Goal: Communication & Community: Answer question/provide support

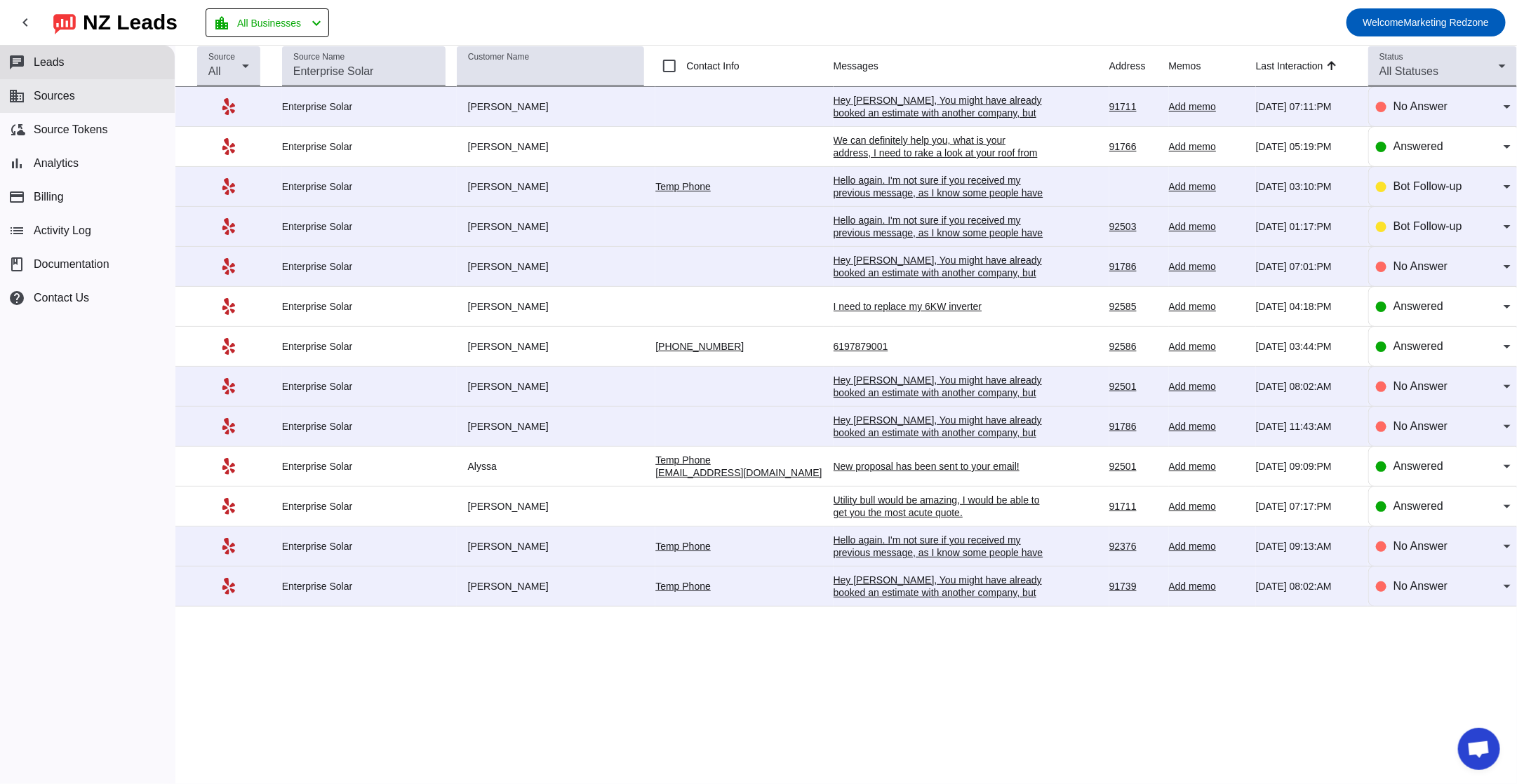
click at [90, 101] on button "business Sources" at bounding box center [87, 96] width 174 height 34
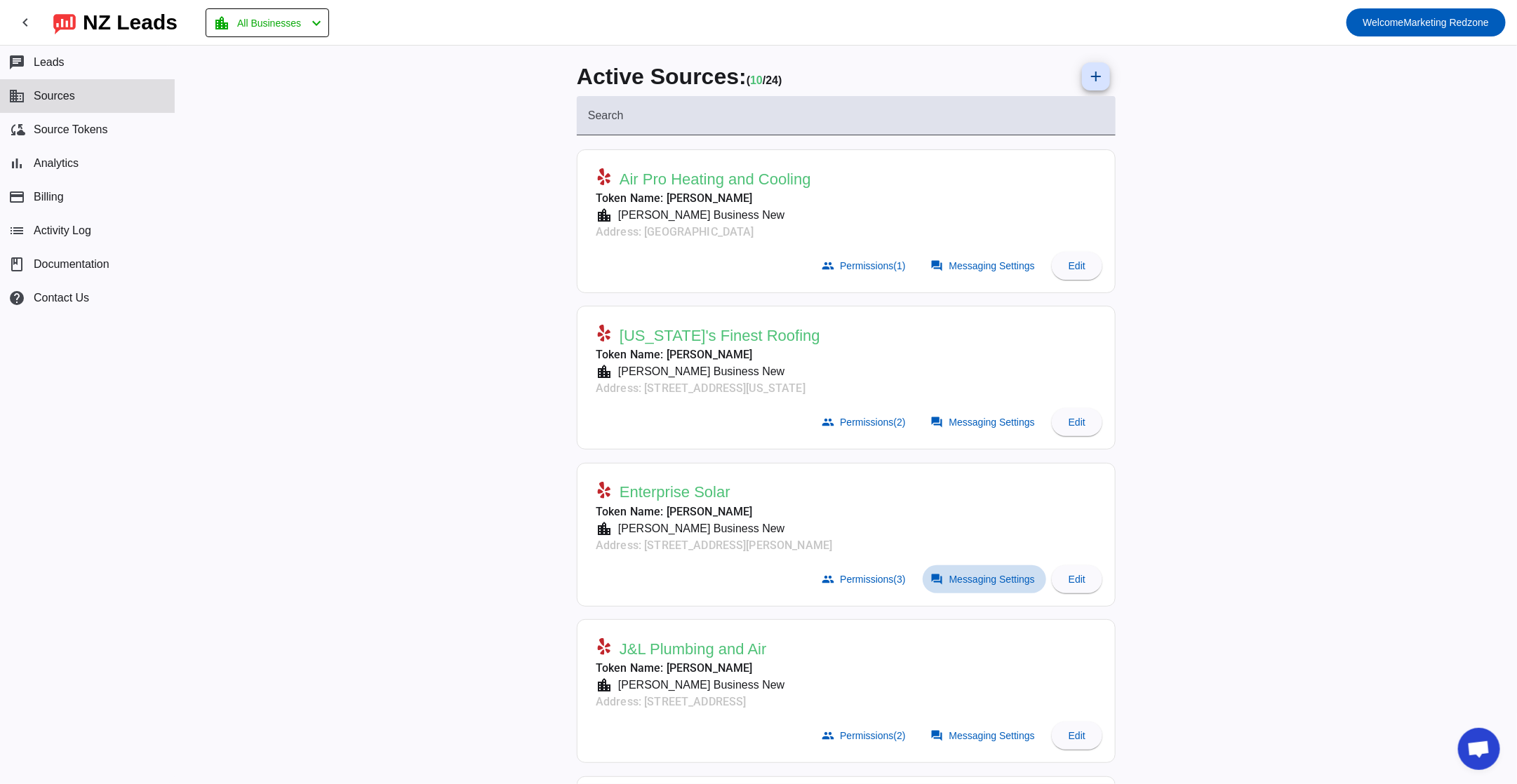
click at [973, 586] on span at bounding box center [984, 579] width 124 height 28
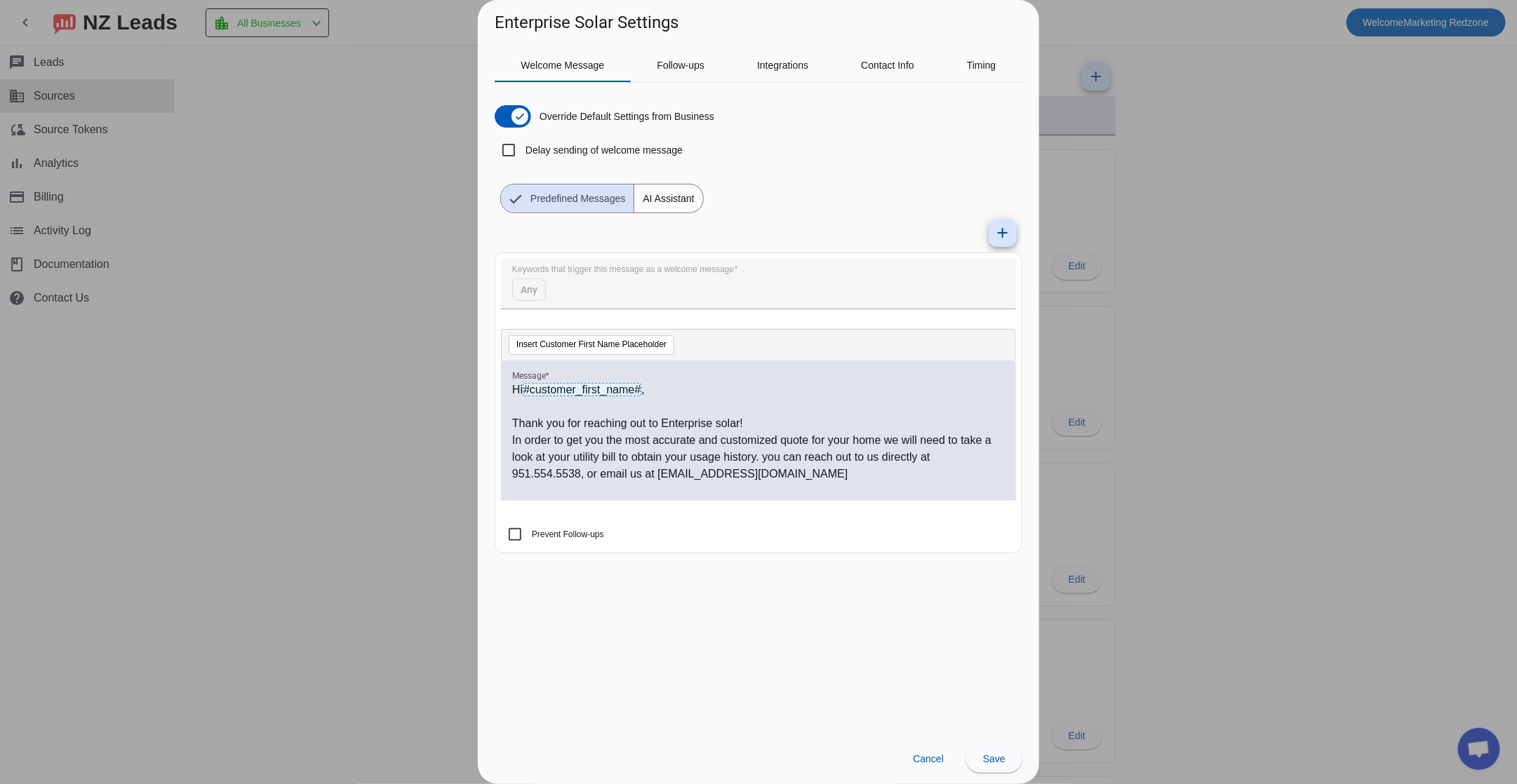
drag, startPoint x: 836, startPoint y: 481, endPoint x: 854, endPoint y: 472, distance: 20.1
click at [836, 481] on p "In order to get you the most accurate and customized quote for your home we wil…" at bounding box center [758, 457] width 493 height 51
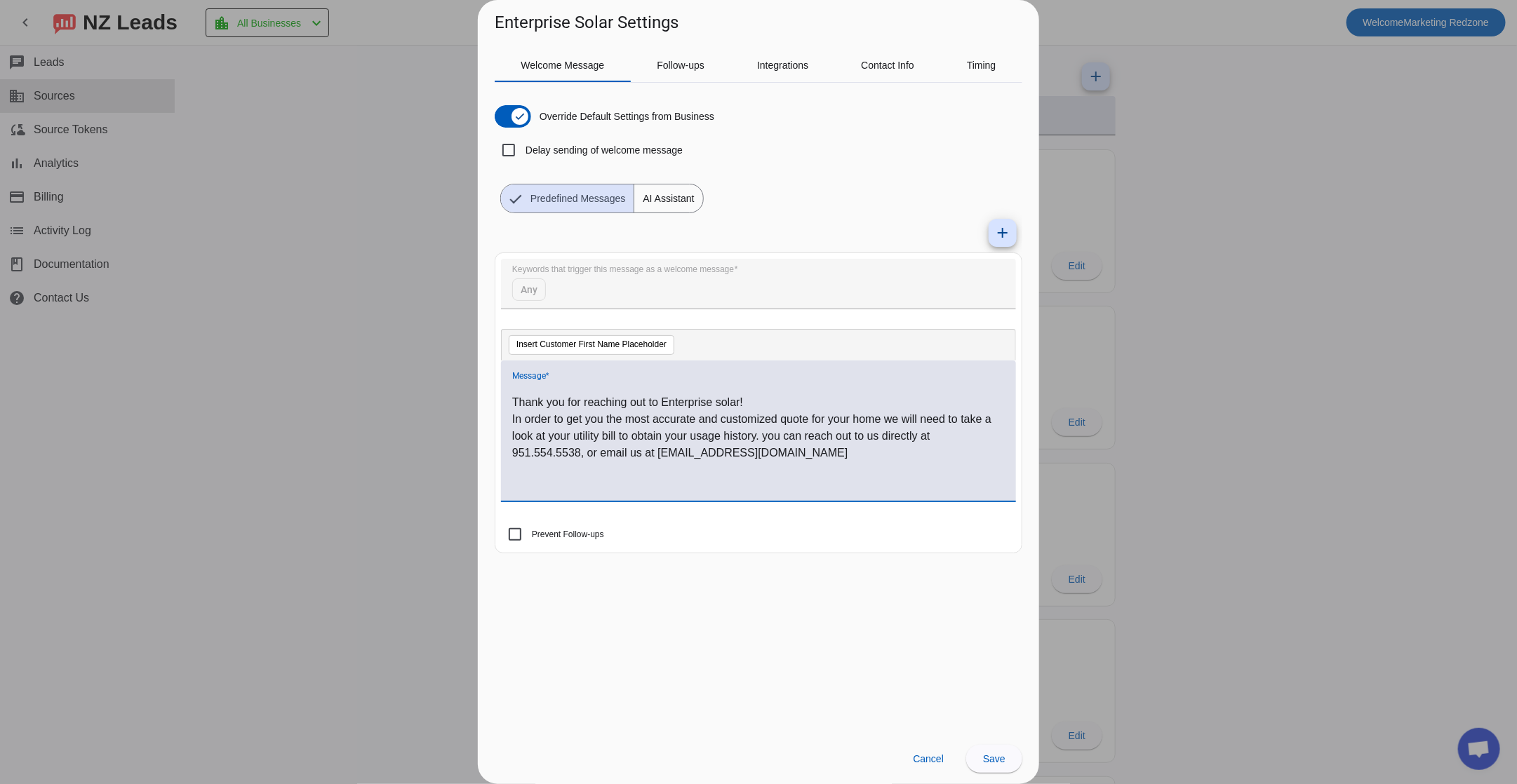
scroll to position [21, 0]
drag, startPoint x: 751, startPoint y: 487, endPoint x: 639, endPoint y: 487, distance: 112.0
click at [639, 487] on p "Also, call and ask about [PHONE_NUMBER]" at bounding box center [758, 486] width 493 height 17
drag, startPoint x: 635, startPoint y: 492, endPoint x: 715, endPoint y: 490, distance: 80.0
click at [636, 491] on p "Also, call and ask about 30% Tax Credit Expiring SOON!" at bounding box center [758, 486] width 493 height 17
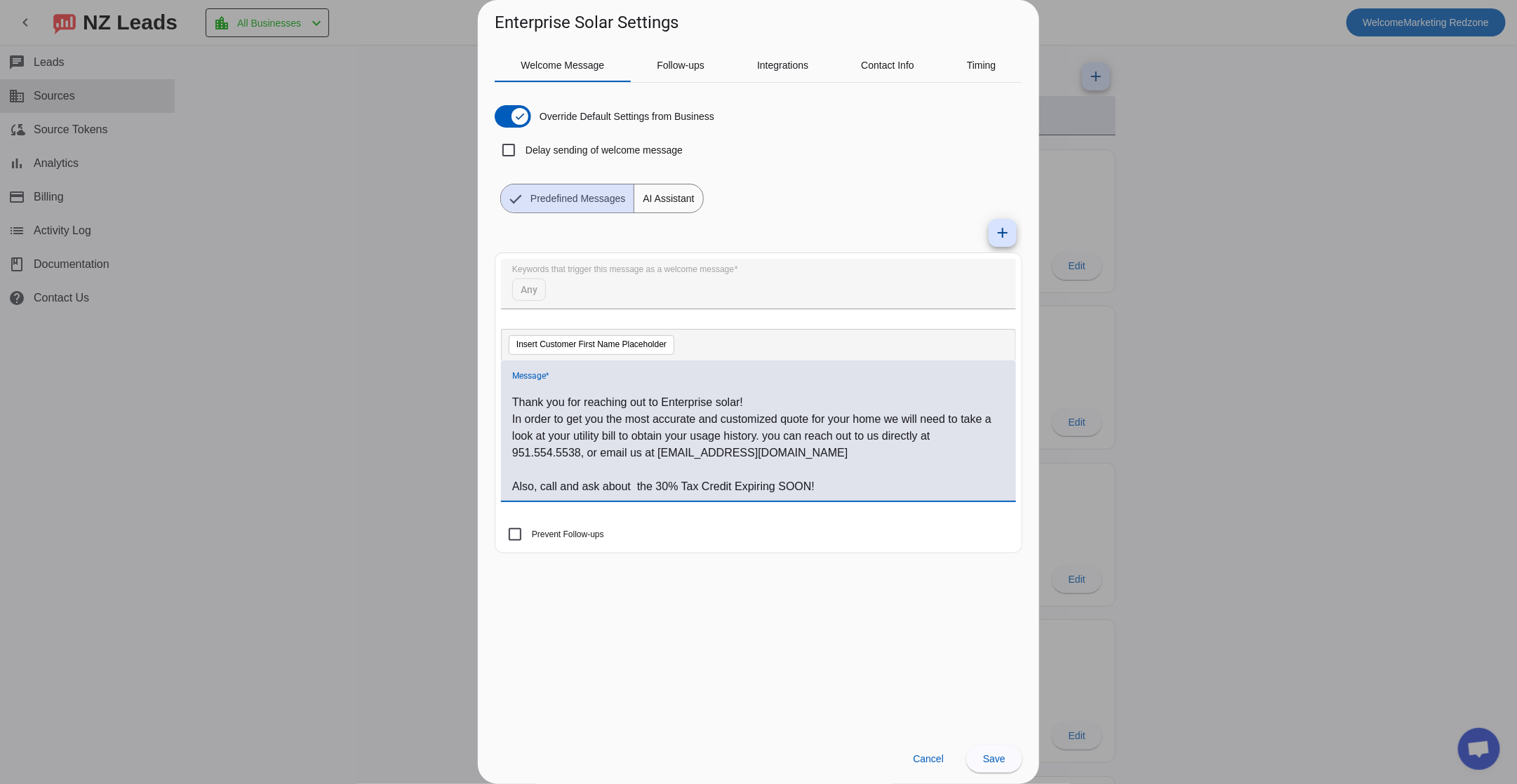
drag, startPoint x: 736, startPoint y: 491, endPoint x: 746, endPoint y: 491, distance: 10.0
click at [736, 491] on p "Also, call and ask about the 30% Tax Credit Expiring SOON!" at bounding box center [758, 486] width 493 height 17
click at [996, 760] on span "Save" at bounding box center [994, 759] width 22 height 12
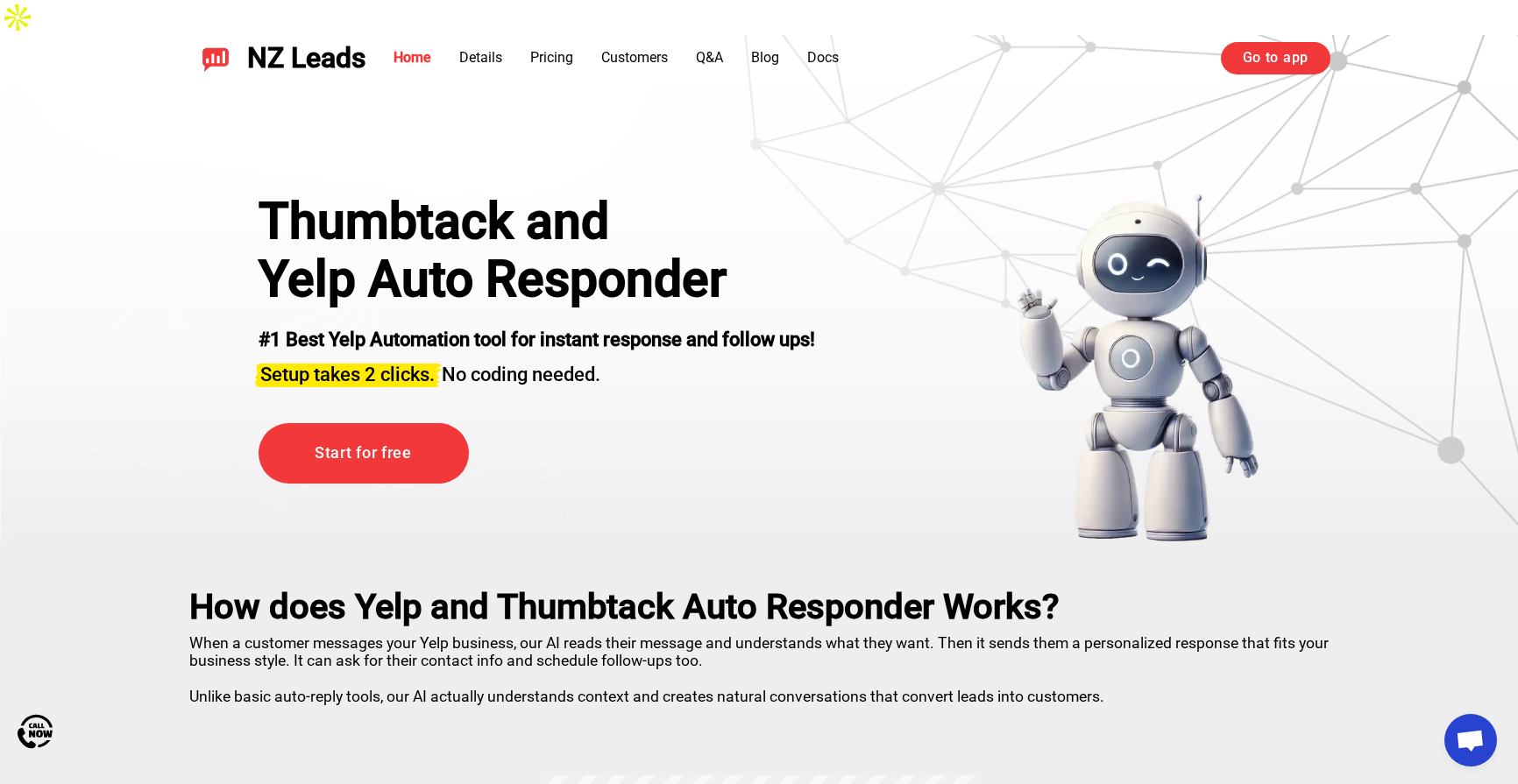
click at [708, 442] on div "Thumbtack and Yelp Auto Responder #1 Best Yelp Automation tool for instant resp…" at bounding box center [537, 368] width 557 height 350
click at [1293, 64] on link "Go to app" at bounding box center [1275, 58] width 109 height 32
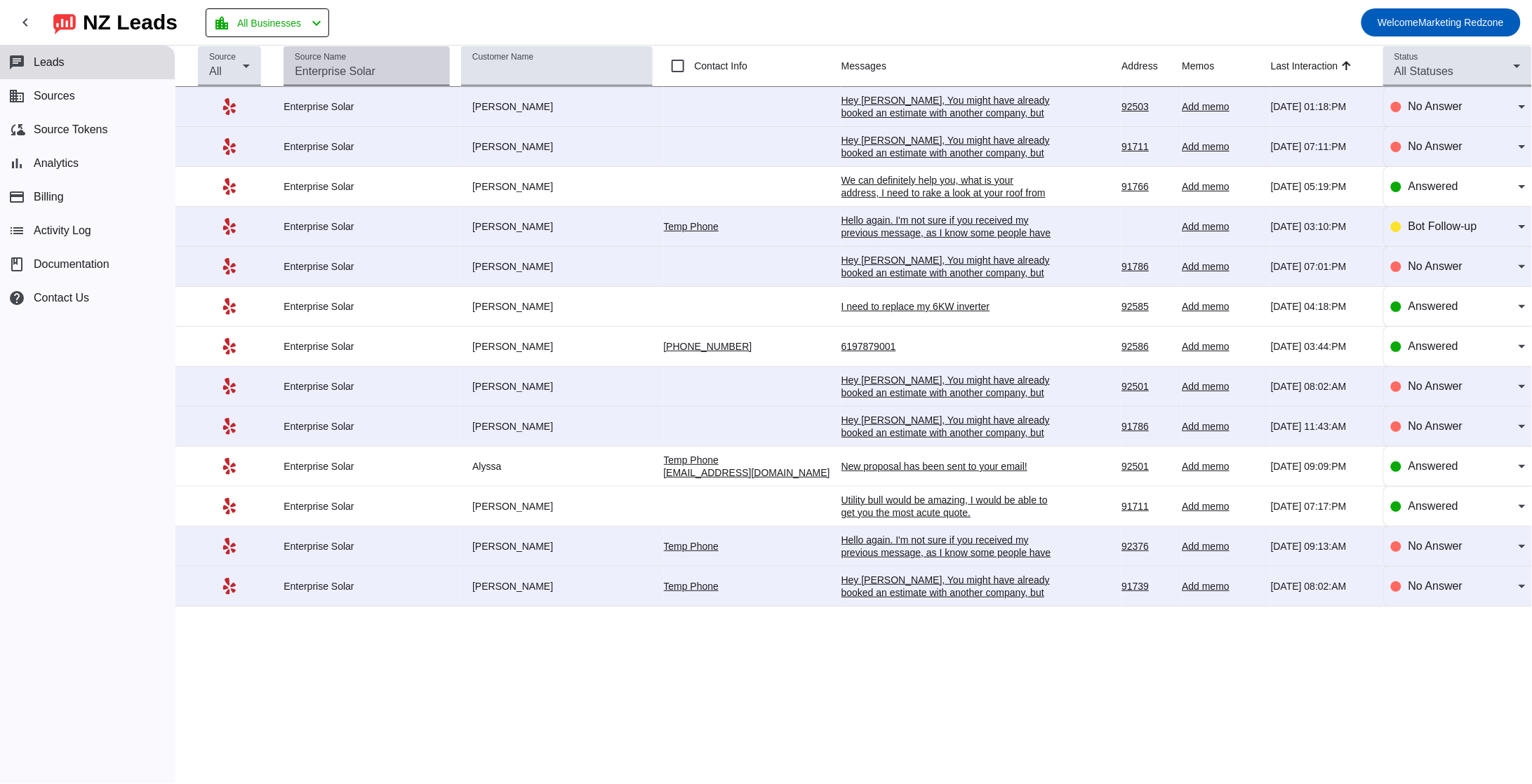
click at [424, 65] on input "Source Name" at bounding box center [366, 71] width 144 height 17
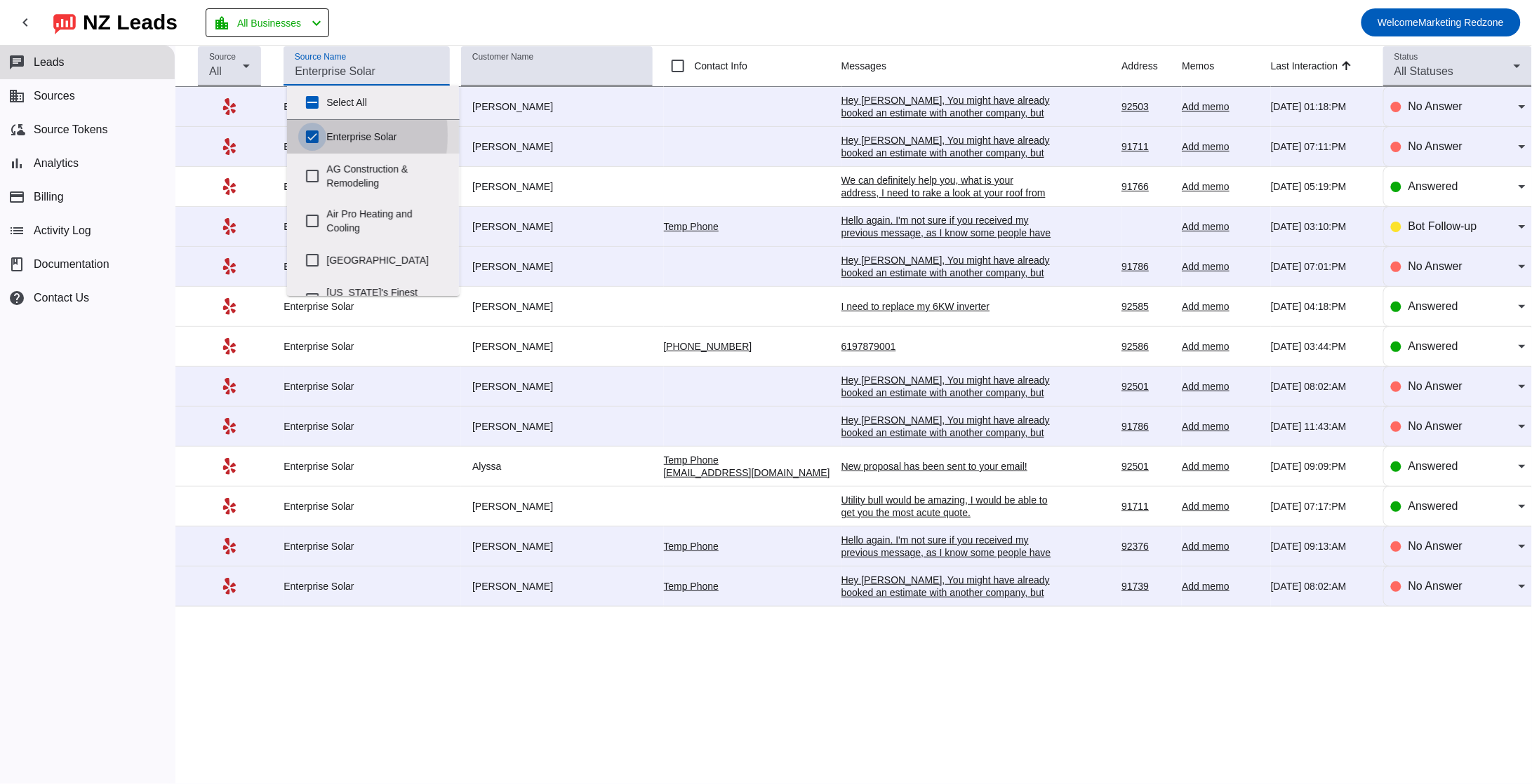
click at [313, 135] on input "Enterprise Solar" at bounding box center [312, 137] width 28 height 28
checkbox input "false"
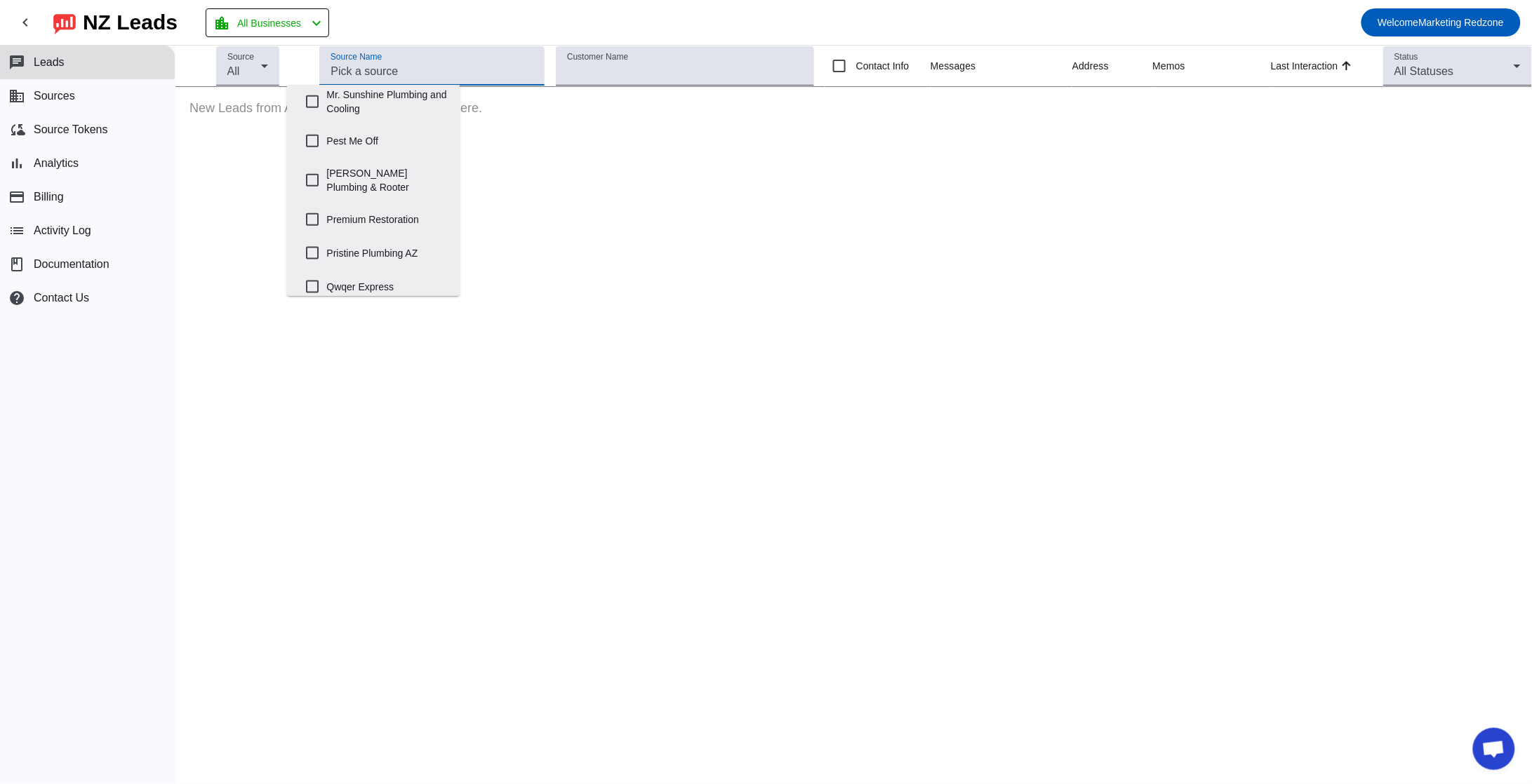
scroll to position [650, 0]
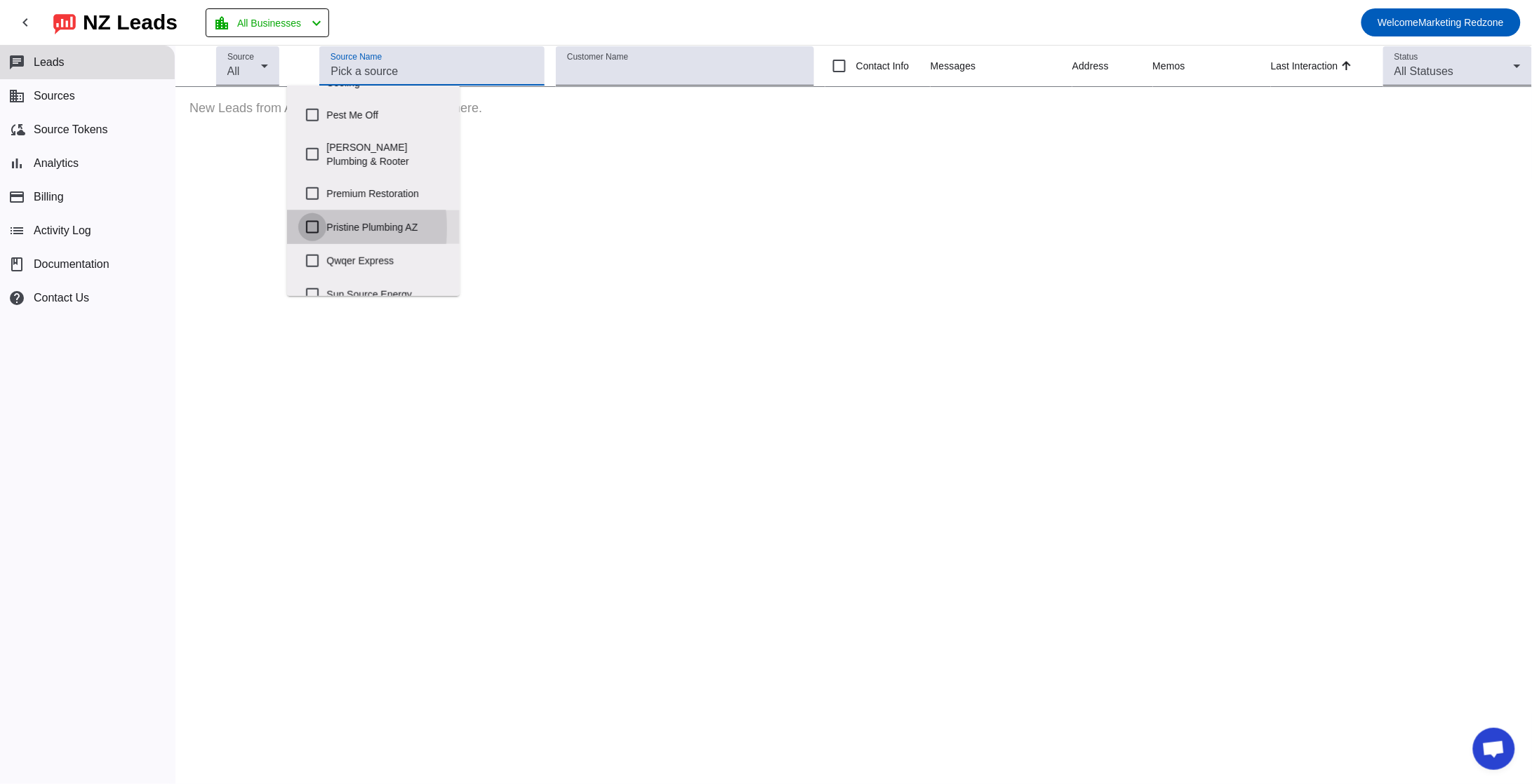
click at [313, 228] on input "Pristine Plumbing AZ" at bounding box center [312, 227] width 28 height 28
checkbox input "true"
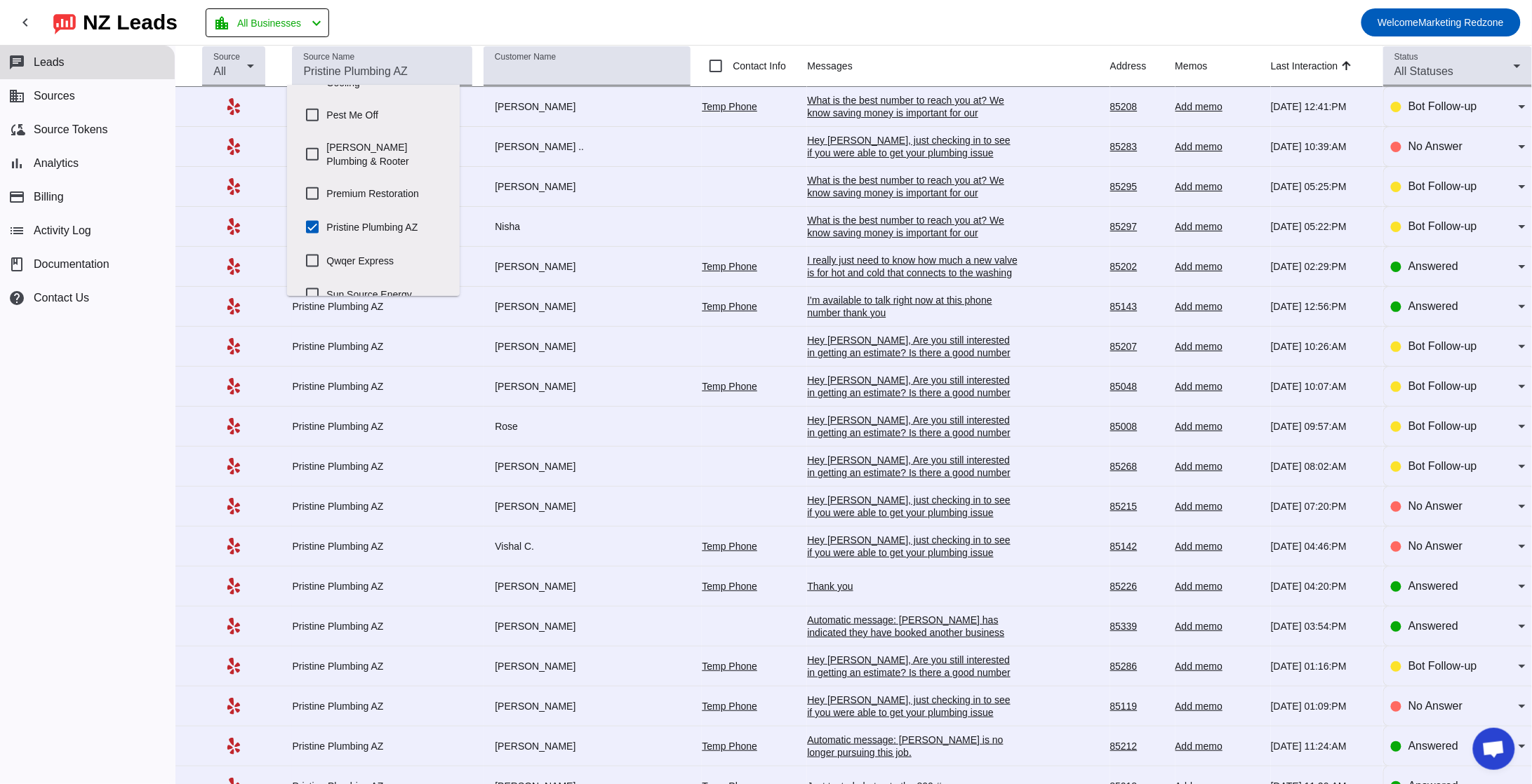
click at [685, 176] on td "Jared N." at bounding box center [593, 187] width 219 height 40
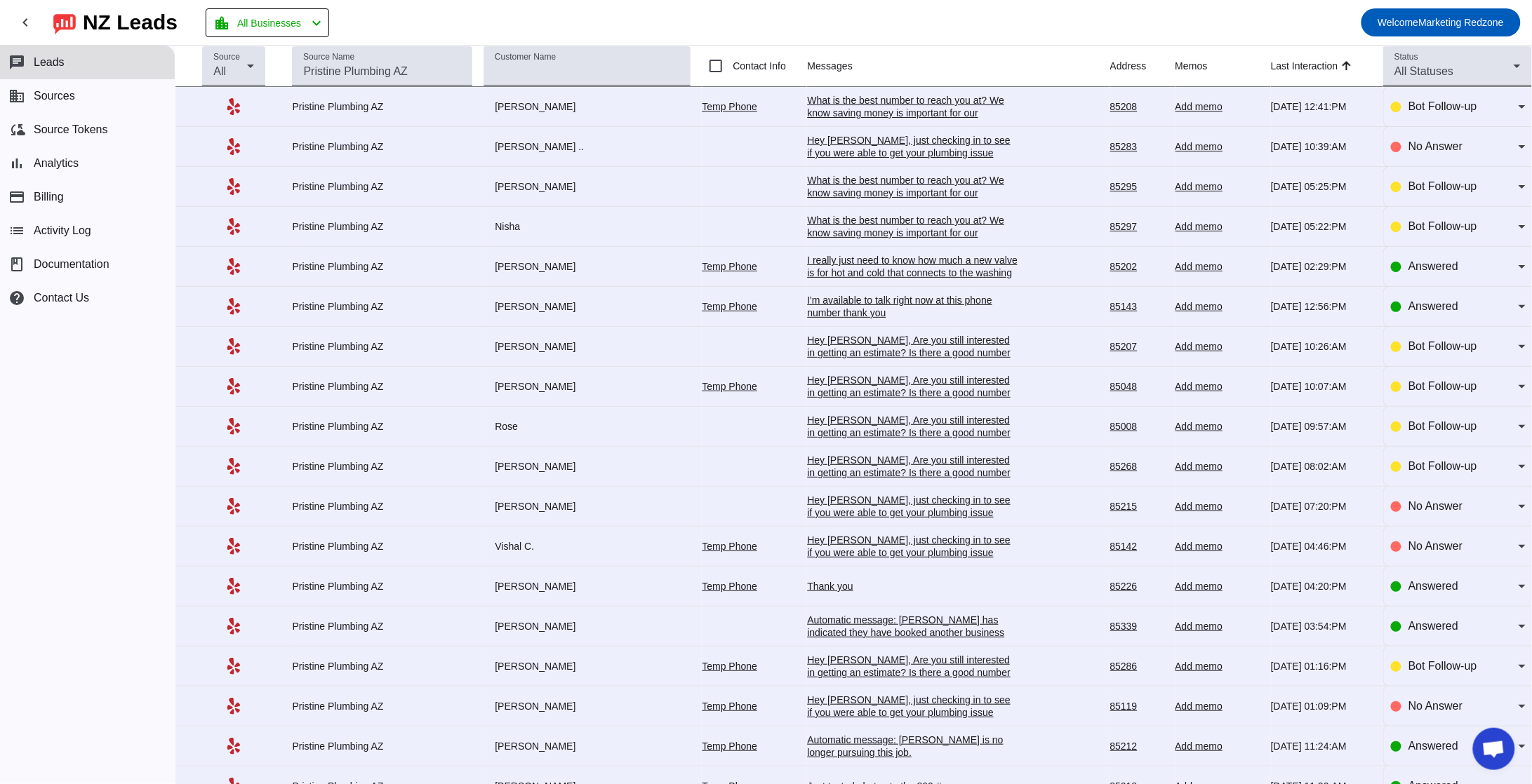
click at [834, 268] on div "I really just need to know how much a new valve is for hot and cold that connec…" at bounding box center [912, 279] width 211 height 51
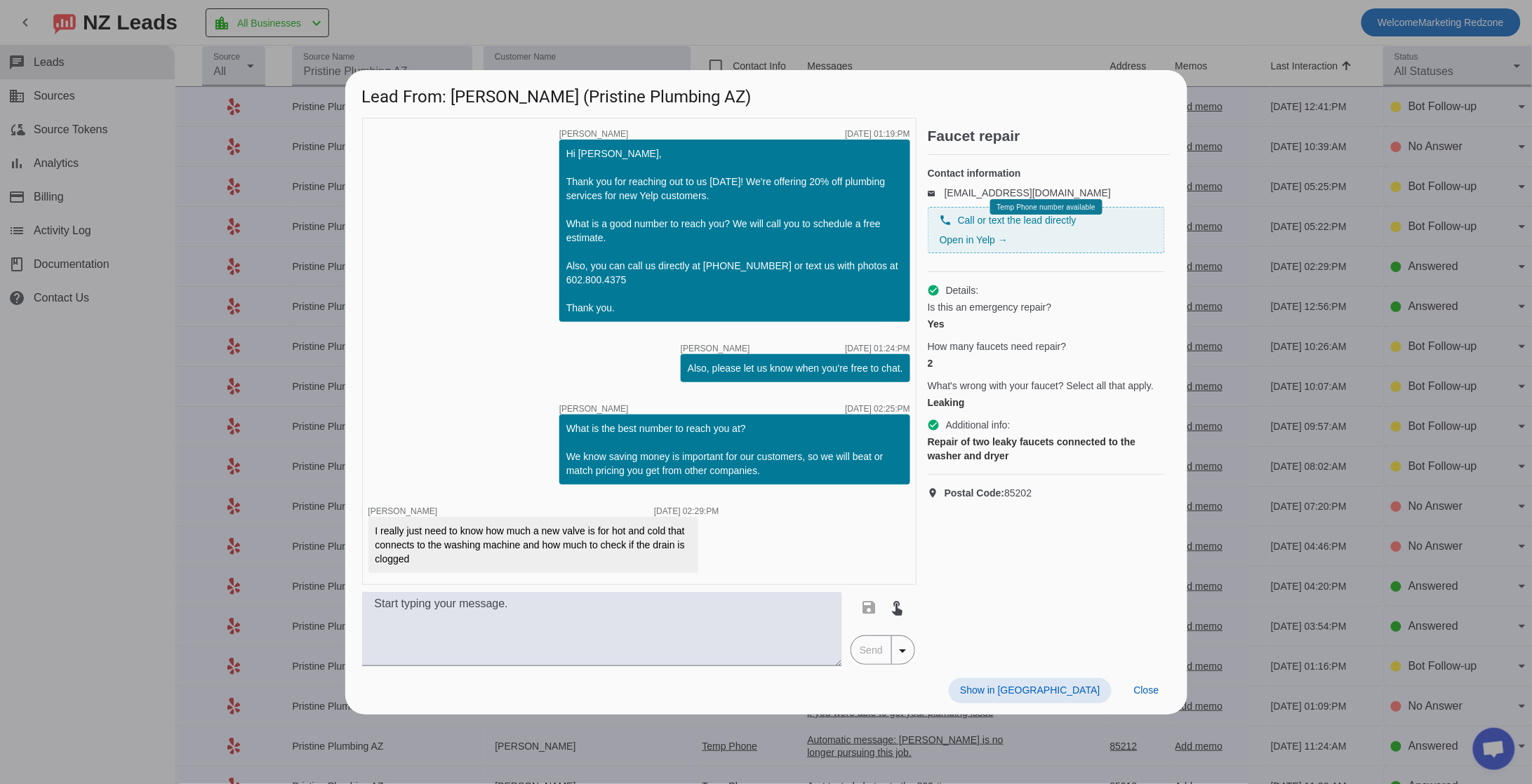
scroll to position [0, 0]
click at [1146, 699] on span at bounding box center [1147, 691] width 48 height 25
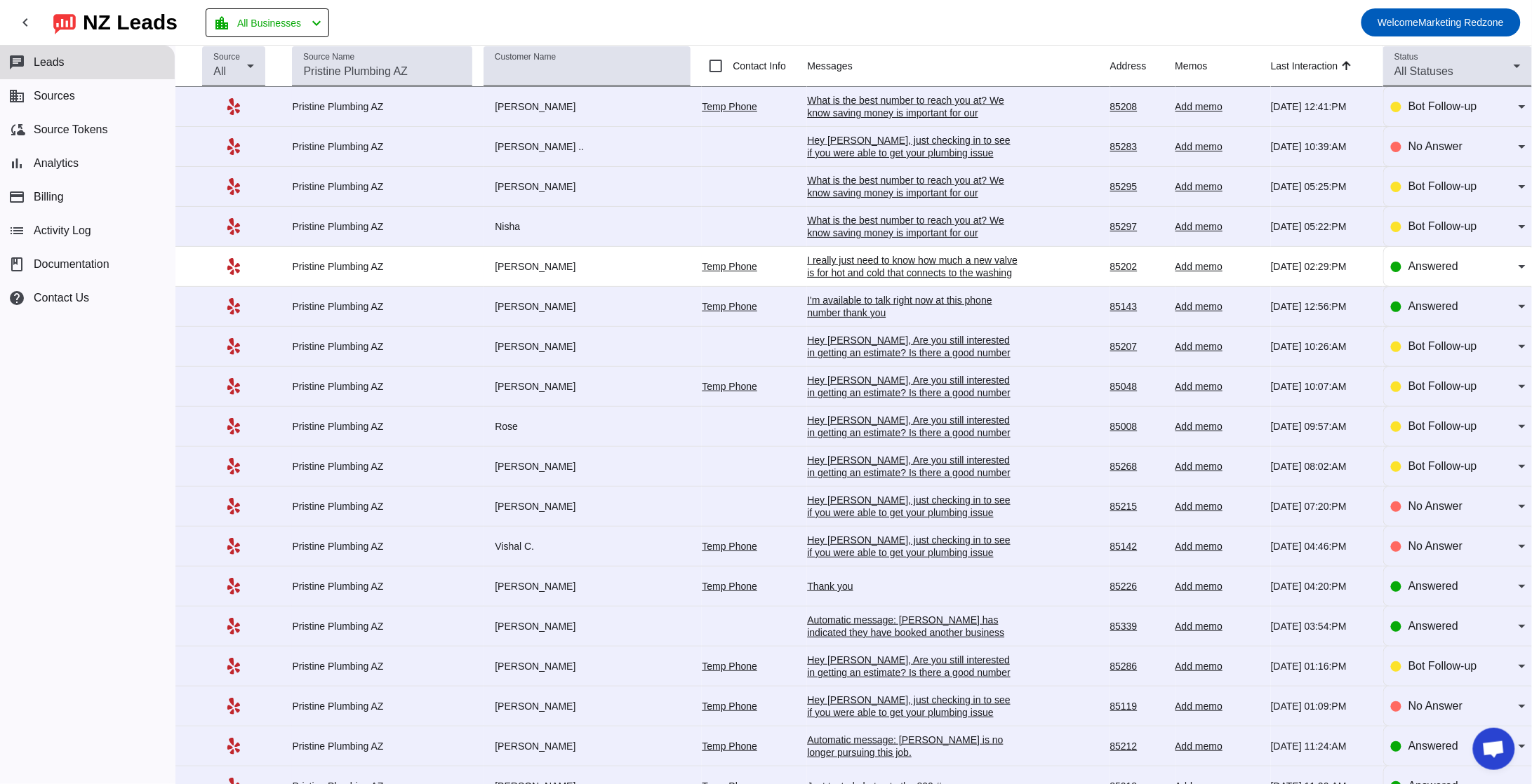
click at [852, 266] on div "I really just need to know how much a new valve is for hot and cold that connec…" at bounding box center [912, 279] width 211 height 51
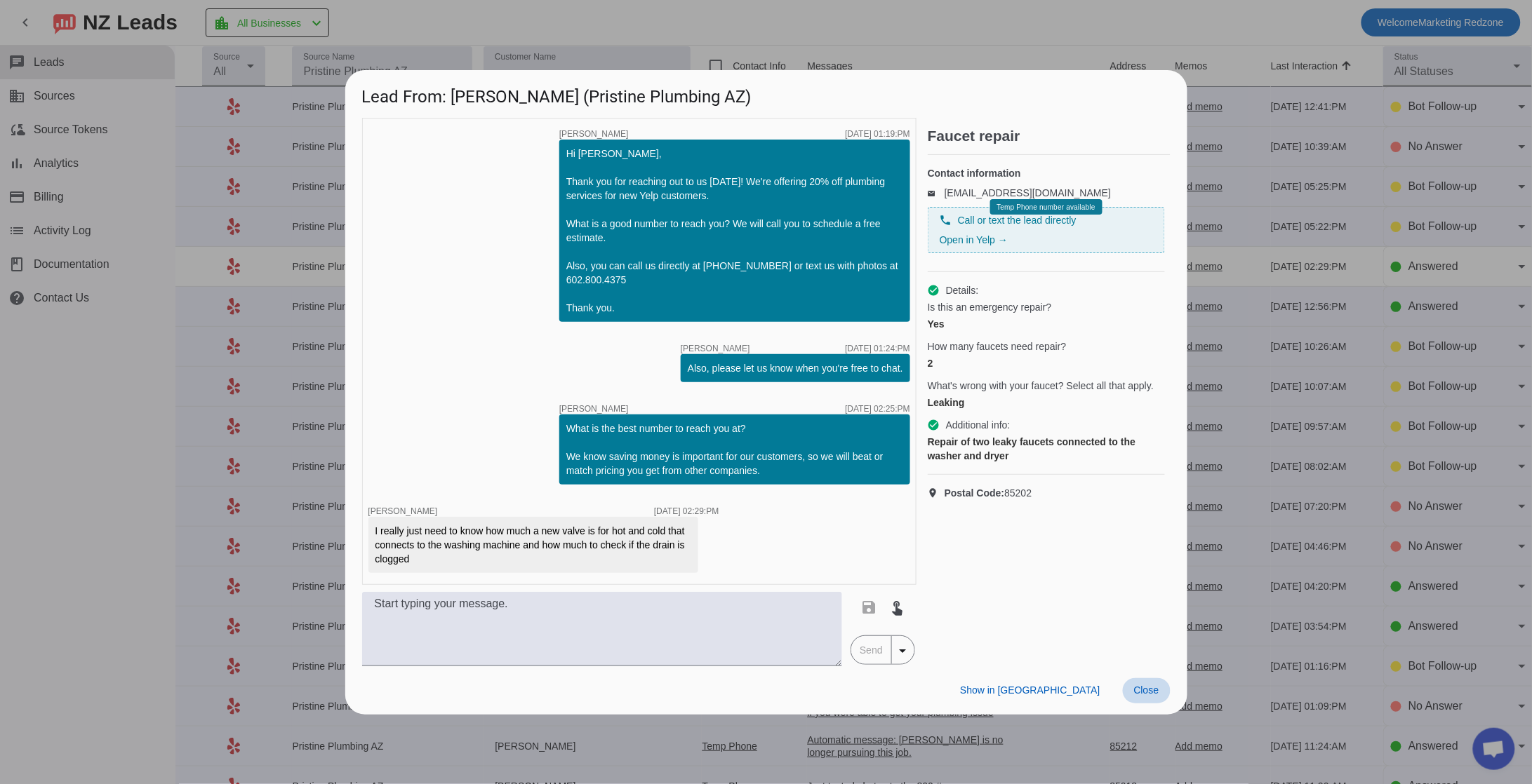
click at [1161, 690] on span at bounding box center [1147, 691] width 48 height 25
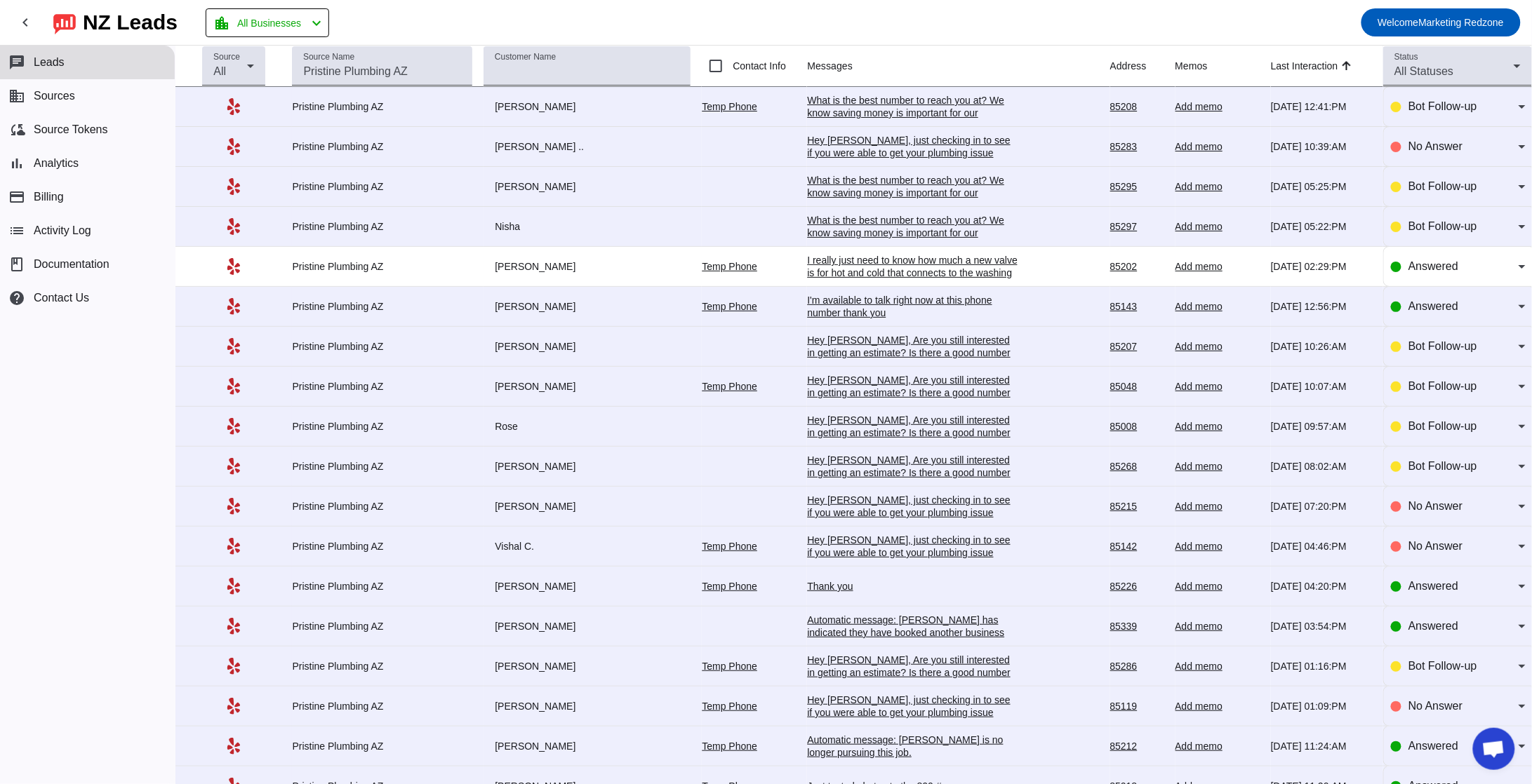
click at [866, 299] on div "I'm available to talk right now at this phone number thank you" at bounding box center [912, 306] width 211 height 25
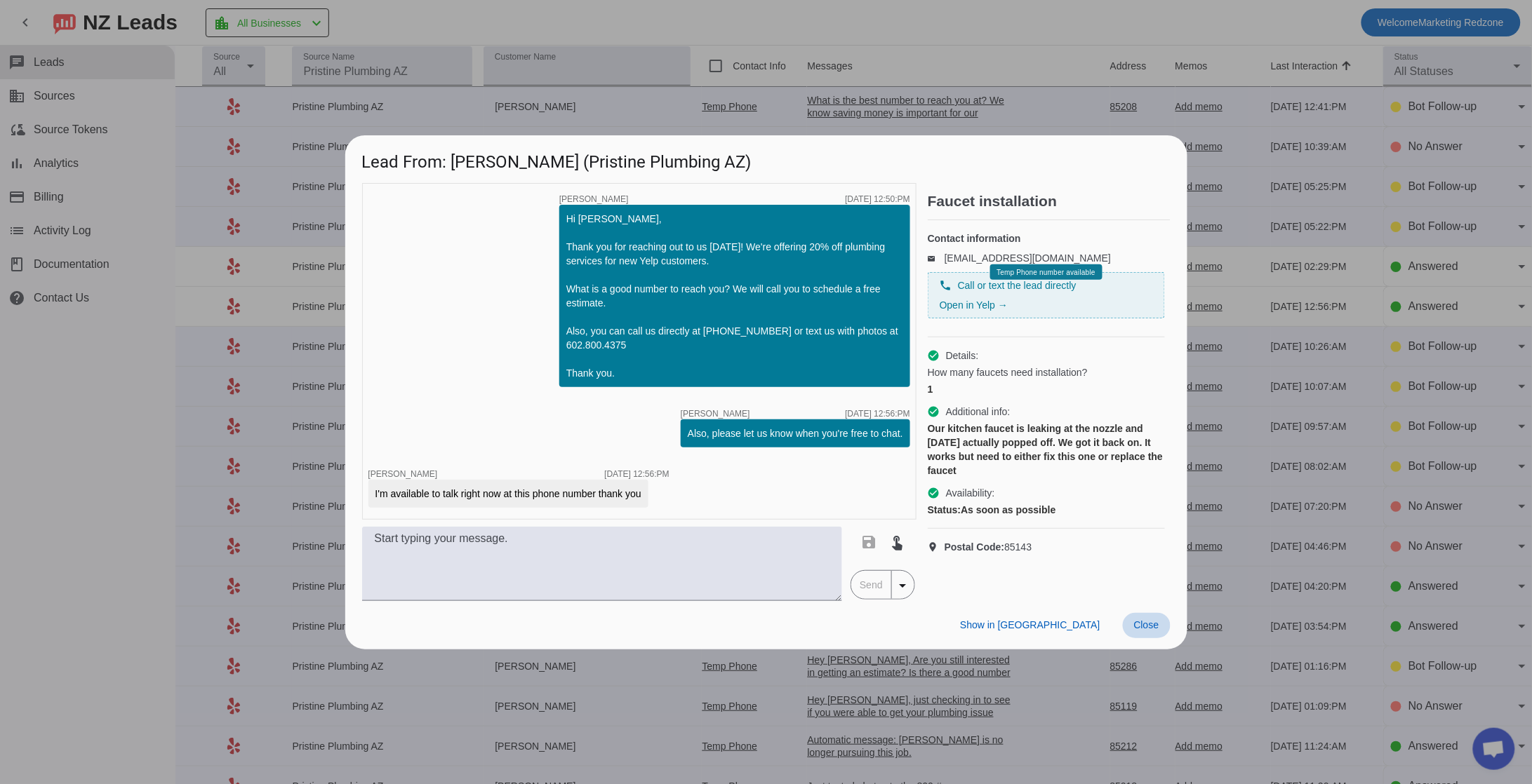
click at [1142, 622] on span "Close" at bounding box center [1146, 625] width 25 height 12
